Goal: Communication & Community: Answer question/provide support

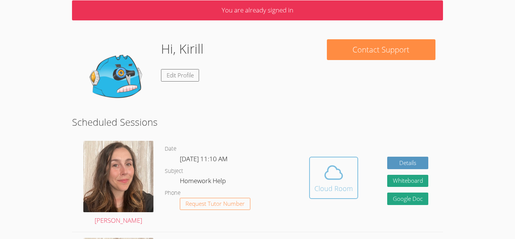
scroll to position [37, 0]
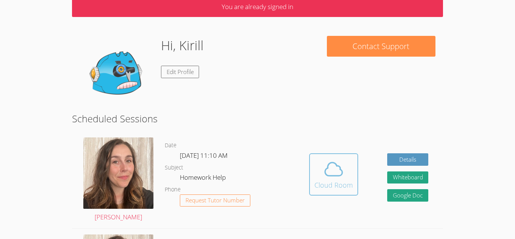
click at [344, 153] on button "Cloud Room" at bounding box center [333, 174] width 49 height 42
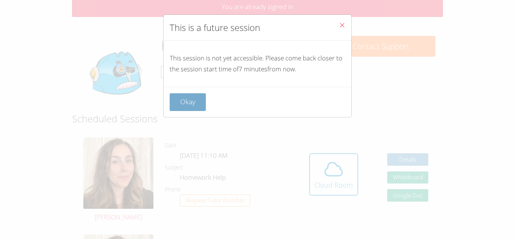
click at [203, 93] on button "Okay" at bounding box center [188, 102] width 36 height 18
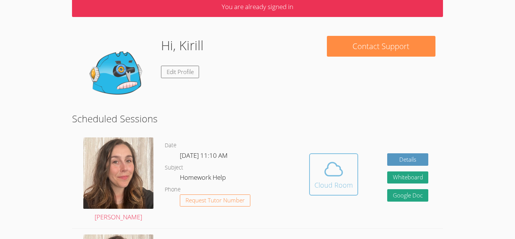
click at [320, 176] on span at bounding box center [333, 168] width 38 height 21
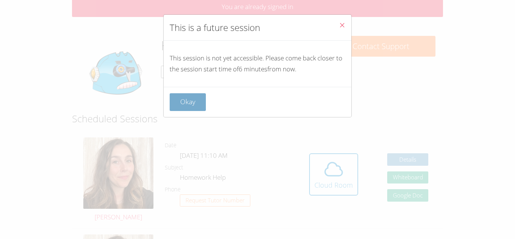
click at [190, 98] on button "Okay" at bounding box center [188, 102] width 36 height 18
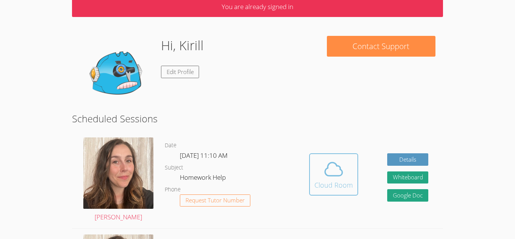
click at [332, 176] on icon at bounding box center [333, 168] width 21 height 21
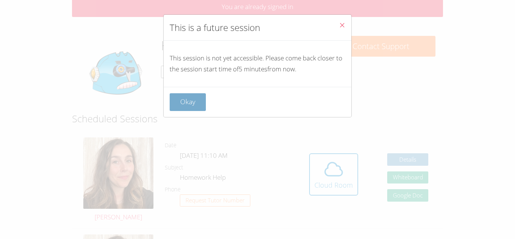
click at [195, 101] on button "Okay" at bounding box center [188, 102] width 36 height 18
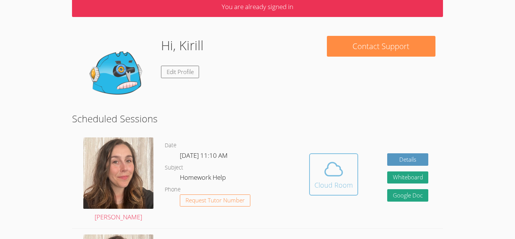
click at [326, 157] on button "Cloud Room" at bounding box center [333, 174] width 49 height 42
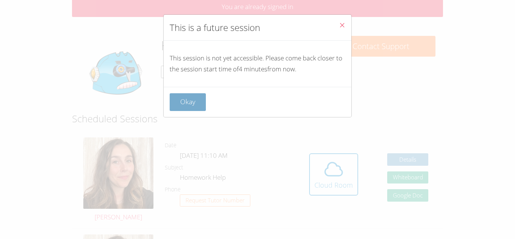
click at [199, 98] on button "Okay" at bounding box center [188, 102] width 36 height 18
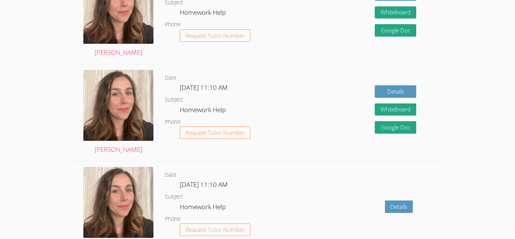
scroll to position [0, 0]
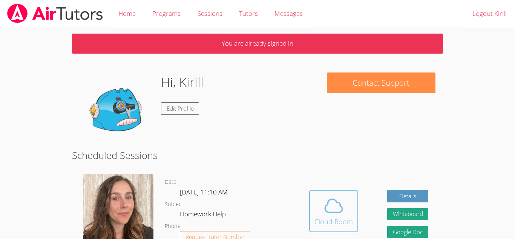
click at [331, 199] on icon at bounding box center [333, 205] width 17 height 13
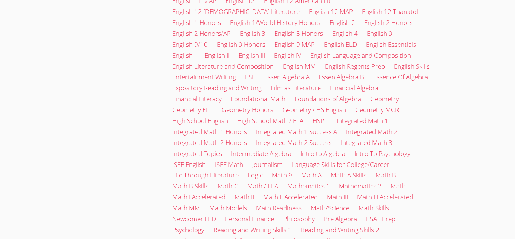
scroll to position [1241, 0]
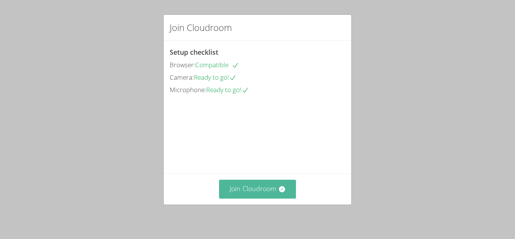
click at [265, 190] on button "Join Cloudroom" at bounding box center [257, 188] width 77 height 18
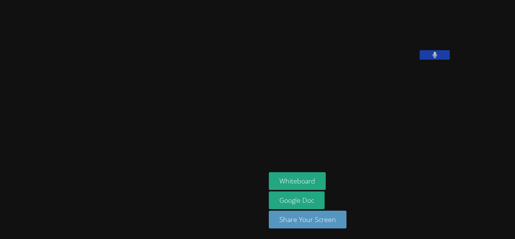
click at [266, 118] on aside "[PERSON_NAME] Whiteboard Google Doc Share Your Screen" at bounding box center [360, 119] width 188 height 239
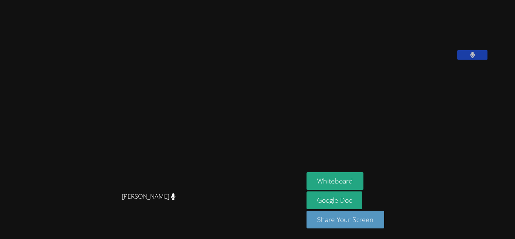
click at [141, 188] on div "[PERSON_NAME]" at bounding box center [151, 203] width 297 height 30
click at [266, 215] on div "[PERSON_NAME]" at bounding box center [151, 203] width 297 height 30
click at [137, 179] on video at bounding box center [151, 104] width 113 height 167
click at [346, 181] on button "Whiteboard" at bounding box center [334, 181] width 57 height 18
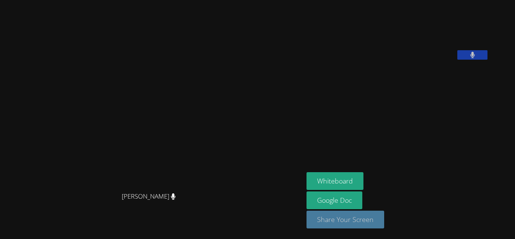
click at [369, 224] on button "Share Your Screen" at bounding box center [345, 219] width 78 height 18
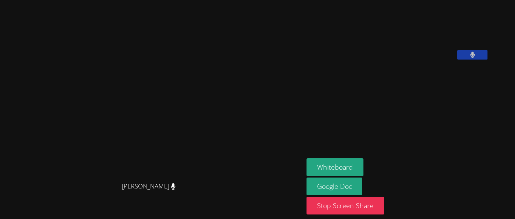
click at [173, 107] on video at bounding box center [151, 94] width 113 height 167
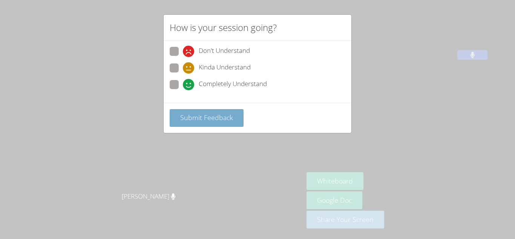
click at [192, 121] on button "Submit Feedback" at bounding box center [207, 118] width 74 height 18
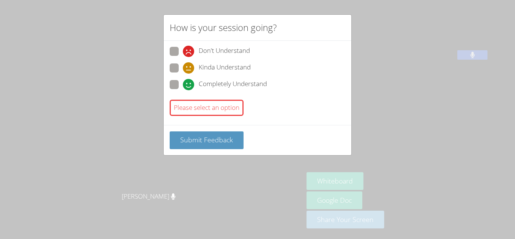
click at [211, 82] on span "Completely Understand" at bounding box center [233, 84] width 68 height 11
click at [189, 82] on input "Completely Understand" at bounding box center [186, 83] width 6 height 6
radio input "true"
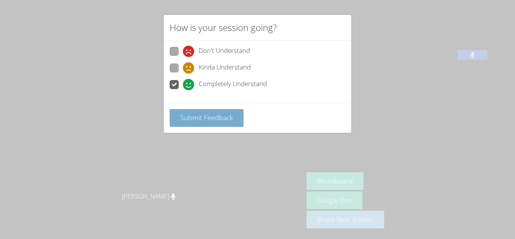
click at [216, 124] on button "Submit Feedback" at bounding box center [207, 118] width 74 height 18
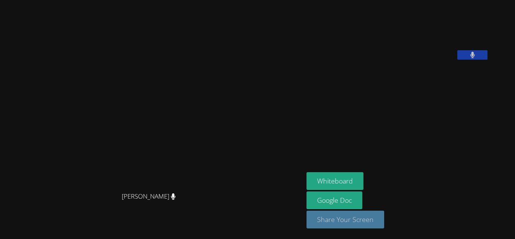
click at [339, 222] on button "Share Your Screen" at bounding box center [345, 219] width 78 height 18
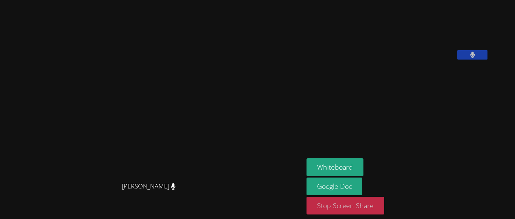
click at [371, 205] on button "Stop Screen Share" at bounding box center [345, 206] width 78 height 18
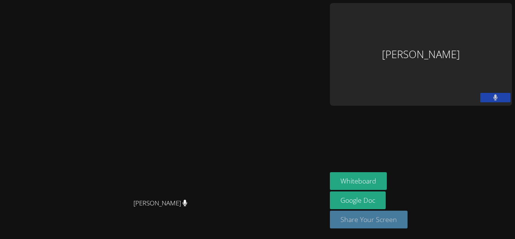
click at [408, 228] on button "Share Your Screen" at bounding box center [369, 219] width 78 height 18
